Goal: Check status: Check status

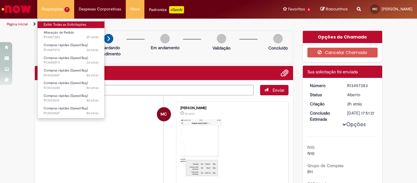
click at [61, 24] on link "Exibir Todas as Solicitações" at bounding box center [71, 24] width 67 height 7
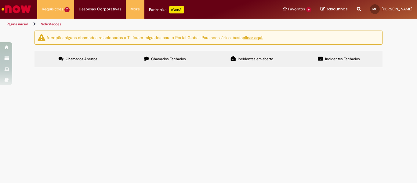
scroll to position [57, 0]
click at [0, 0] on span "[PERSON_NAME] não consegue auterar o valor no sistema de 5.267,48 para 4.508,21…" at bounding box center [0, 0] width 0 height 0
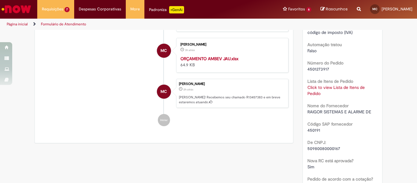
scroll to position [218, 0]
click at [330, 95] on link "Click to view Lista de Itens de Pedido" at bounding box center [335, 91] width 57 height 12
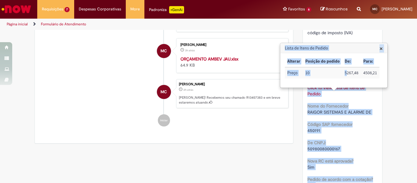
drag, startPoint x: 353, startPoint y: 72, endPoint x: 396, endPoint y: 71, distance: 43.7
click at [396, 71] on body "Pular para o conteúdo da página Requisições 7 Exibir Todas as Solicitações Alte…" at bounding box center [208, 91] width 417 height 183
click at [390, 81] on div "Verificar Código de Barras Aguardando Aprovação Aguardando atendimento Em andam…" at bounding box center [208, 139] width 417 height 654
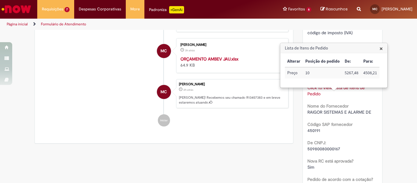
click at [381, 49] on span "×" at bounding box center [380, 48] width 3 height 8
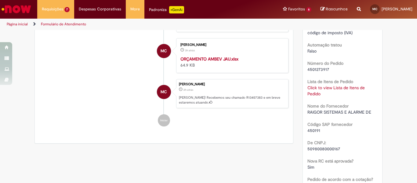
click at [394, 104] on div "Verificar Código de Barras Aguardando Aprovação Aguardando atendimento Em andam…" at bounding box center [208, 139] width 417 height 654
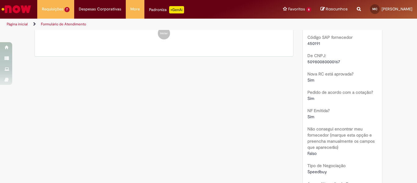
scroll to position [397, 0]
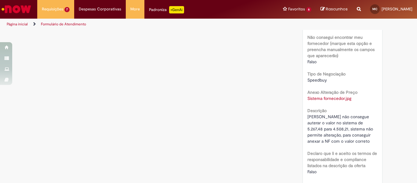
drag, startPoint x: 332, startPoint y: 132, endPoint x: 351, endPoint y: 128, distance: 19.8
click at [351, 128] on span "[PERSON_NAME] não consegue auterar o valor no sistema de 5.267,48 para 4.508,21…" at bounding box center [340, 129] width 67 height 30
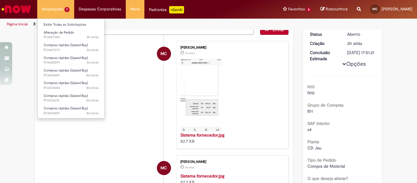
scroll to position [0, 0]
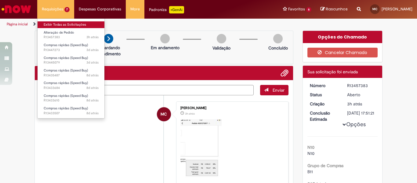
click at [63, 24] on link "Exibir Todas as Solicitações" at bounding box center [71, 24] width 67 height 7
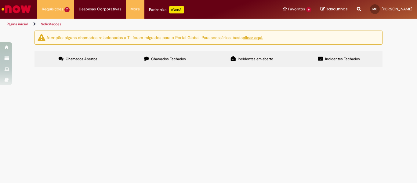
scroll to position [31, 0]
click at [0, 0] on span "Recarga 2 extintores PA" at bounding box center [0, 0] width 0 height 0
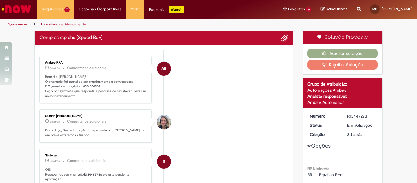
click at [91, 86] on p "Bom dia, Marcelo! O chamado foi atendido automaticamente e com sucesso. P.O ger…" at bounding box center [96, 86] width 102 height 24
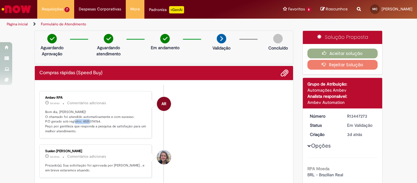
copy p "4501374764"
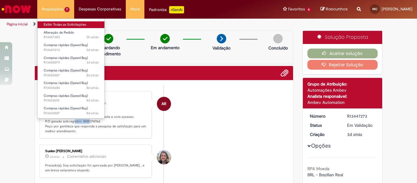
click at [57, 24] on link "Exibir Todas as Solicitações" at bounding box center [71, 24] width 67 height 7
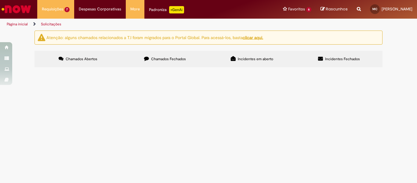
scroll to position [31, 0]
click at [0, 0] on span "Teste Hidrostatico Magueiras CDD Araraquara" at bounding box center [0, 0] width 0 height 0
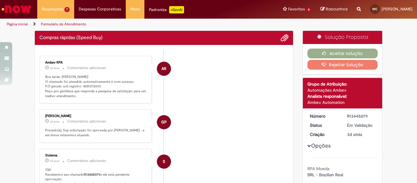
click at [90, 86] on p "Boa tarde, Marcelo! O chamado foi atendido automaticamente e com sucesso. P.O g…" at bounding box center [96, 86] width 102 height 24
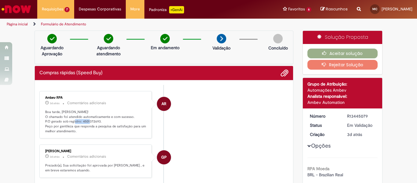
copy p "4501372693"
